Goal: Information Seeking & Learning: Learn about a topic

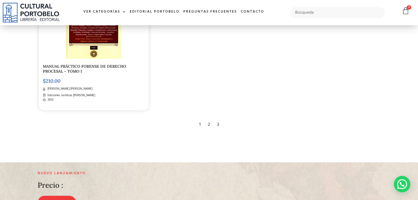
scroll to position [989, 0]
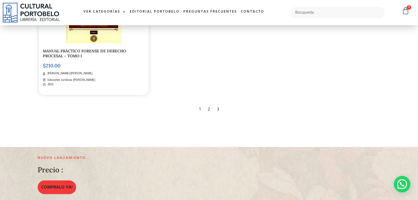
click at [209, 110] on div "2" at bounding box center [209, 109] width 8 height 12
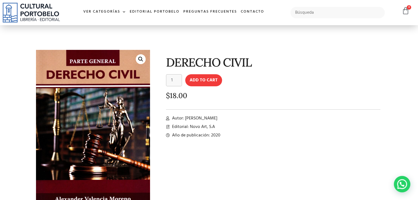
click at [207, 119] on span "Autor: Alexander Valencia Moreno" at bounding box center [194, 118] width 47 height 7
